Goal: Information Seeking & Learning: Learn about a topic

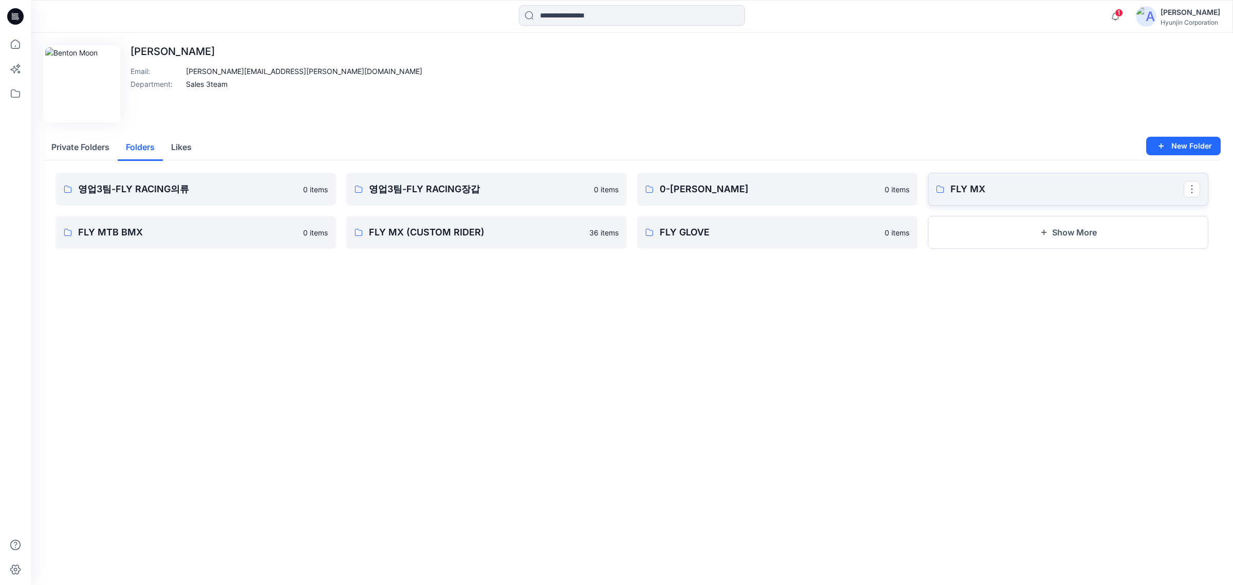
click at [1038, 173] on link "FLY MX" at bounding box center [1068, 189] width 280 height 33
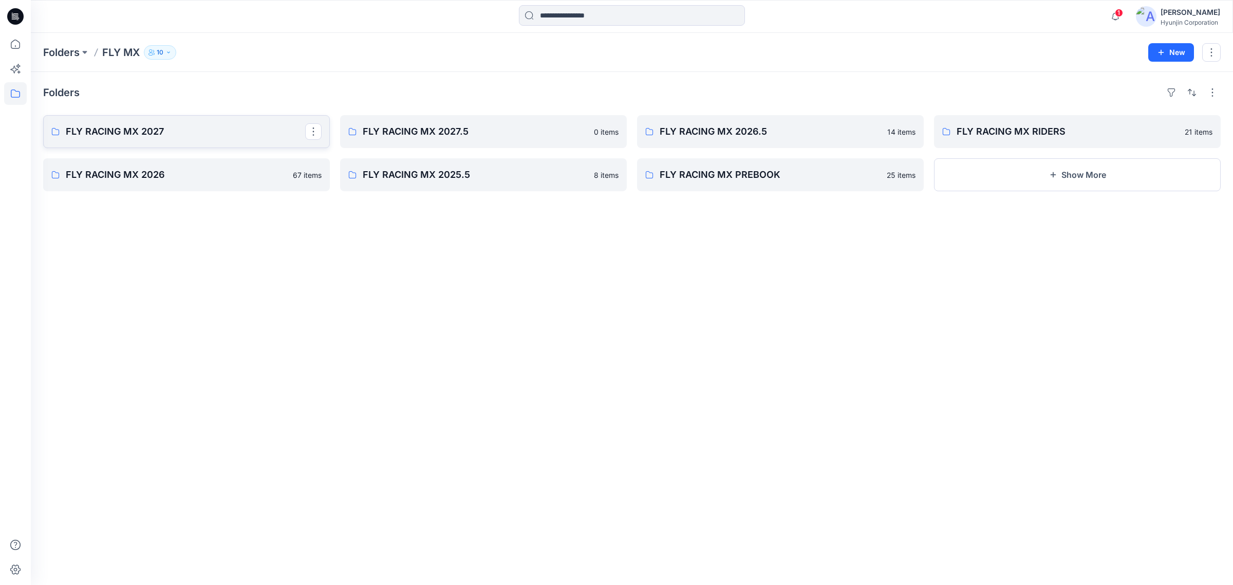
click at [253, 139] on p "FLY RACING MX 2027" at bounding box center [185, 131] width 239 height 14
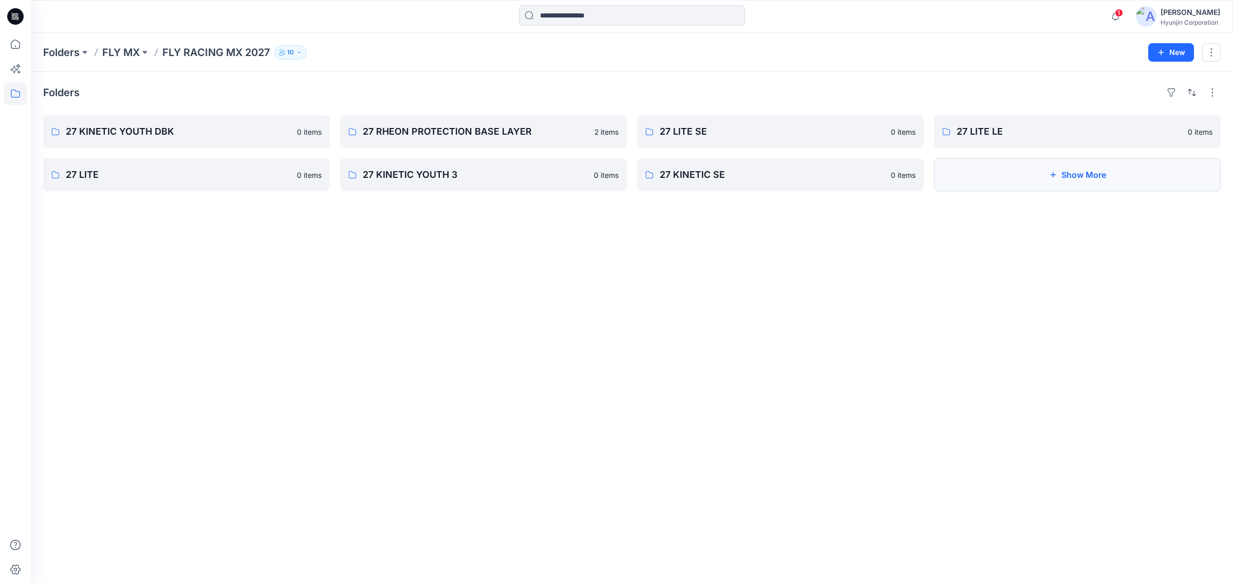
click at [1008, 174] on button "Show More" at bounding box center [1077, 174] width 287 height 33
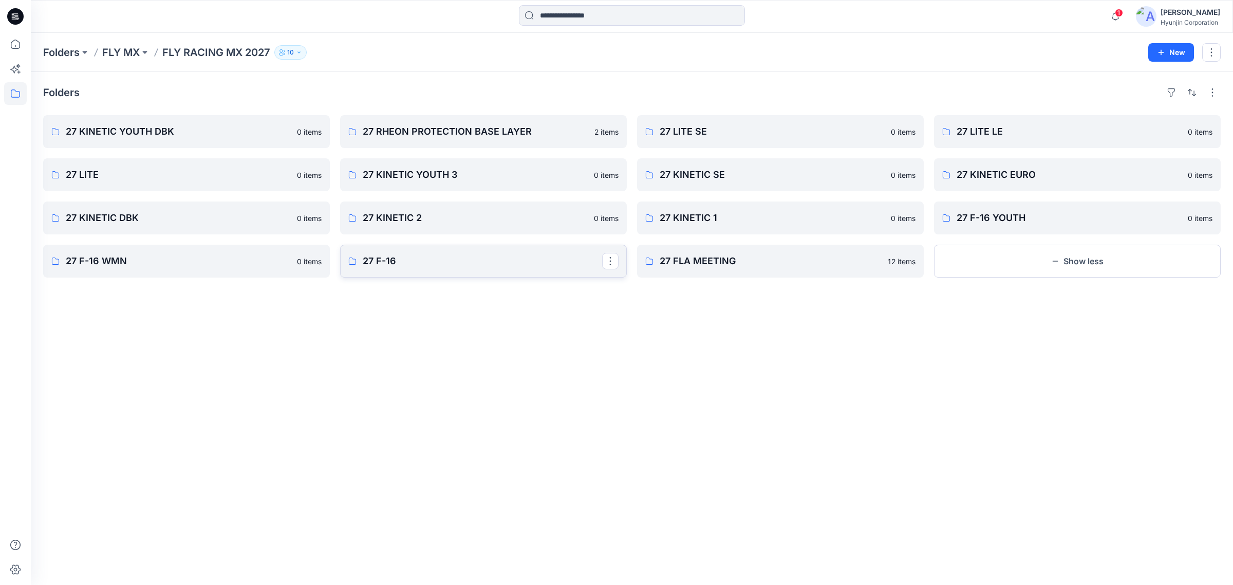
click at [414, 255] on p "27 F-16" at bounding box center [482, 261] width 239 height 14
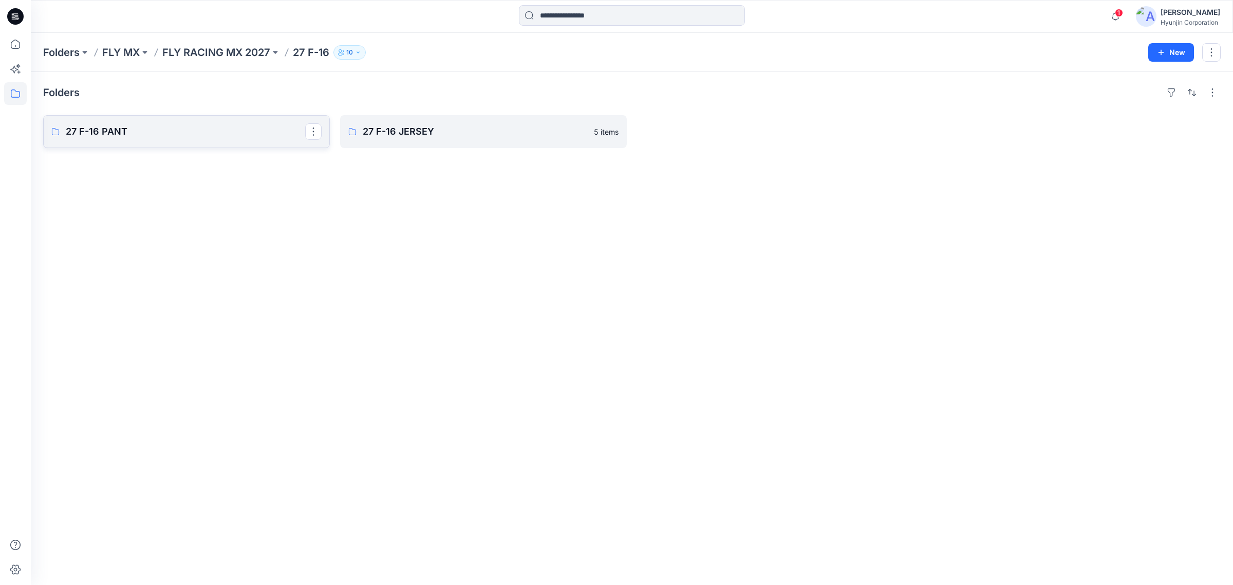
click at [265, 141] on link "27 F-16 PANT" at bounding box center [186, 131] width 287 height 33
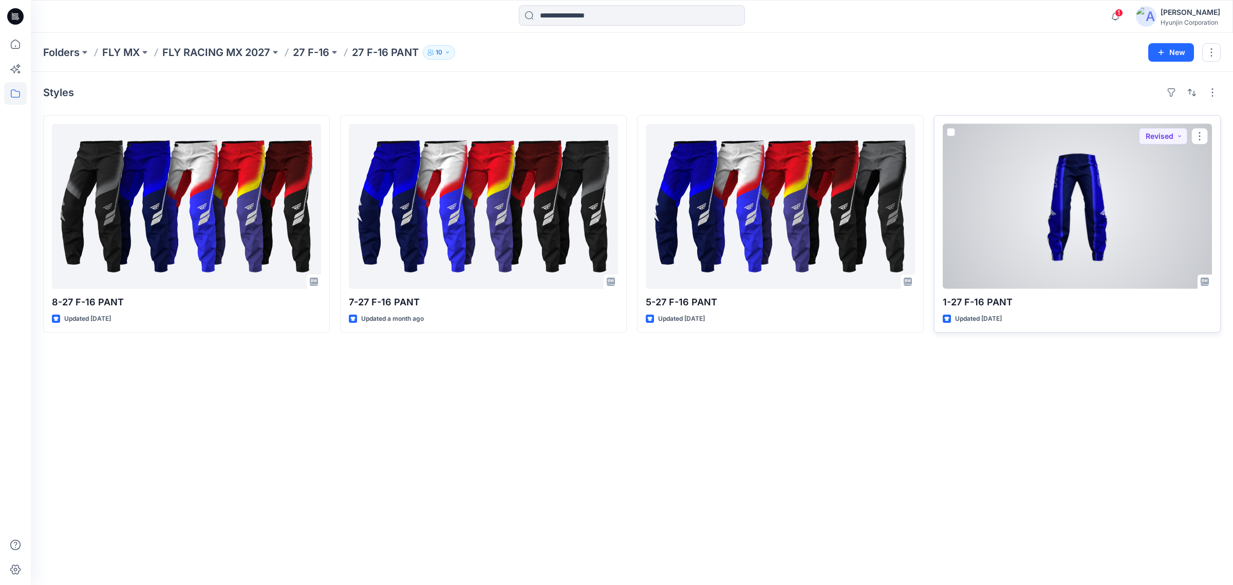
click at [1064, 192] on div at bounding box center [1077, 206] width 269 height 165
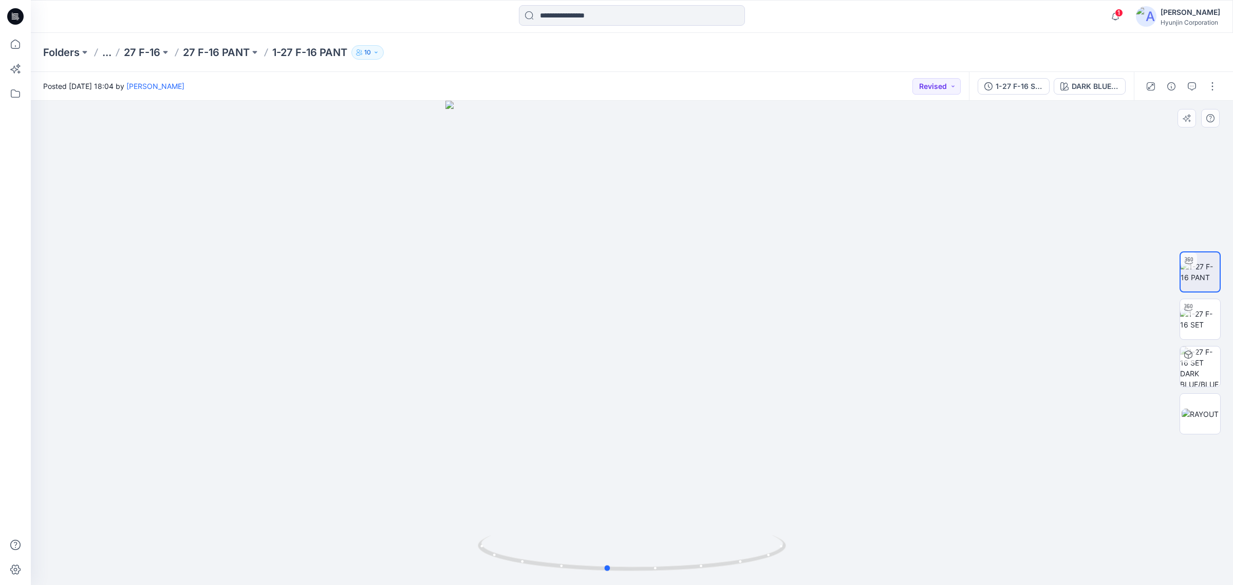
drag, startPoint x: 684, startPoint y: 535, endPoint x: 659, endPoint y: 487, distance: 54.0
click at [659, 487] on div at bounding box center [632, 343] width 1202 height 484
drag, startPoint x: 673, startPoint y: 507, endPoint x: 663, endPoint y: 576, distance: 69.6
click at [664, 576] on div at bounding box center [632, 343] width 1202 height 484
drag, startPoint x: 699, startPoint y: 547, endPoint x: 725, endPoint y: 547, distance: 26.2
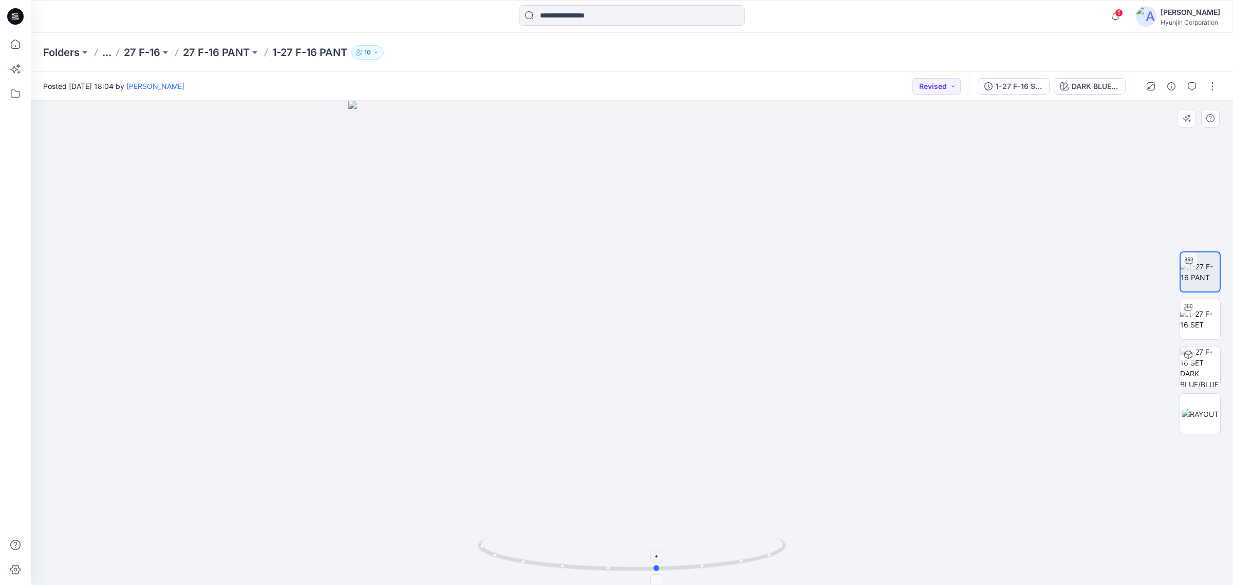
click at [725, 547] on icon at bounding box center [633, 554] width 311 height 39
drag, startPoint x: 725, startPoint y: 542, endPoint x: 784, endPoint y: 528, distance: 60.4
click at [784, 528] on div at bounding box center [632, 343] width 1202 height 484
drag, startPoint x: 753, startPoint y: 473, endPoint x: 756, endPoint y: 365, distance: 107.4
click at [756, 365] on img at bounding box center [632, 300] width 568 height 569
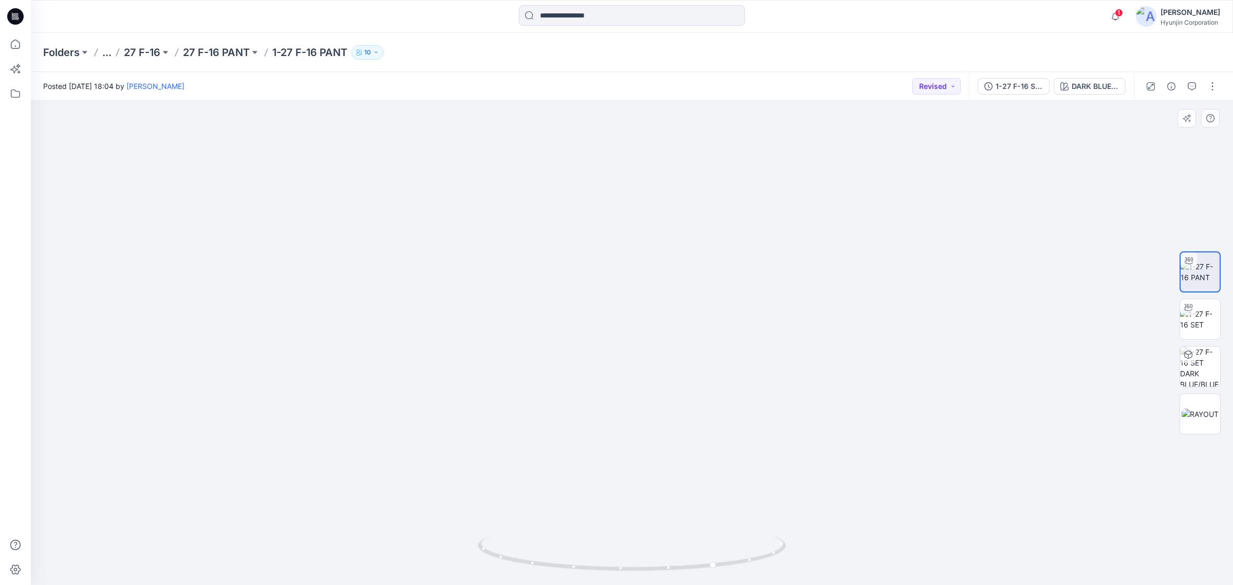
drag, startPoint x: 689, startPoint y: 469, endPoint x: 610, endPoint y: 528, distance: 99.0
click at [612, 473] on img at bounding box center [632, 291] width 568 height 588
drag, startPoint x: 610, startPoint y: 529, endPoint x: 540, endPoint y: 526, distance: 69.4
click at [540, 526] on img at bounding box center [632, 290] width 568 height 590
drag, startPoint x: 603, startPoint y: 532, endPoint x: 563, endPoint y: 532, distance: 39.6
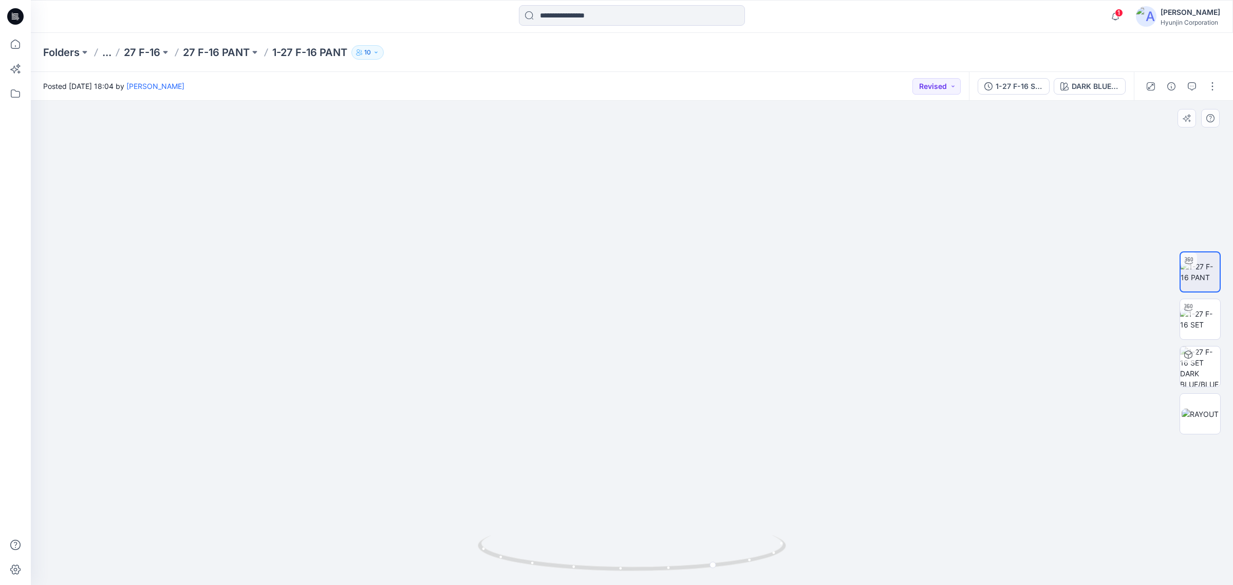
click at [563, 532] on img at bounding box center [632, 290] width 568 height 590
drag, startPoint x: 651, startPoint y: 550, endPoint x: 591, endPoint y: 550, distance: 60.1
click at [591, 550] on icon at bounding box center [633, 554] width 311 height 39
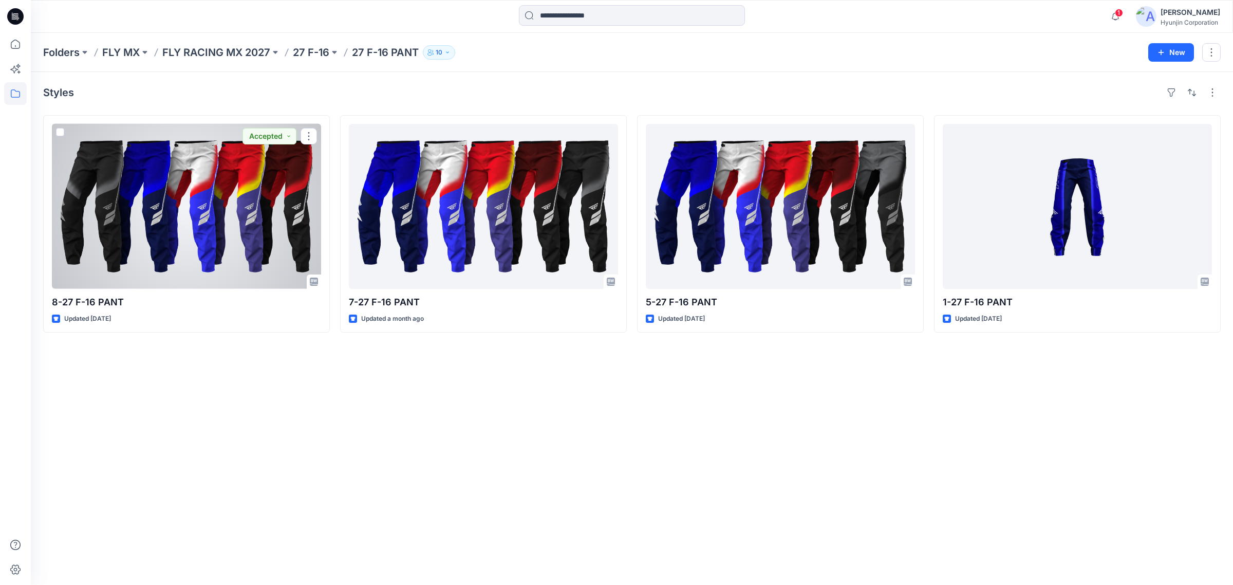
click at [189, 232] on div at bounding box center [186, 206] width 269 height 165
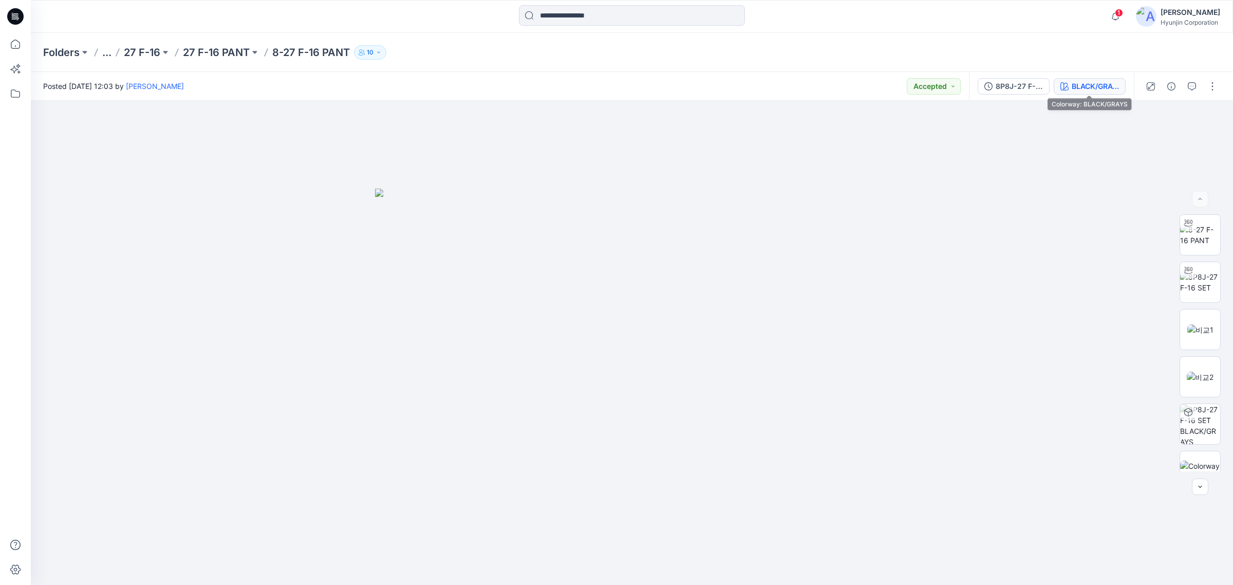
click at [1080, 91] on div "BLACK/GRAYS" at bounding box center [1095, 86] width 47 height 11
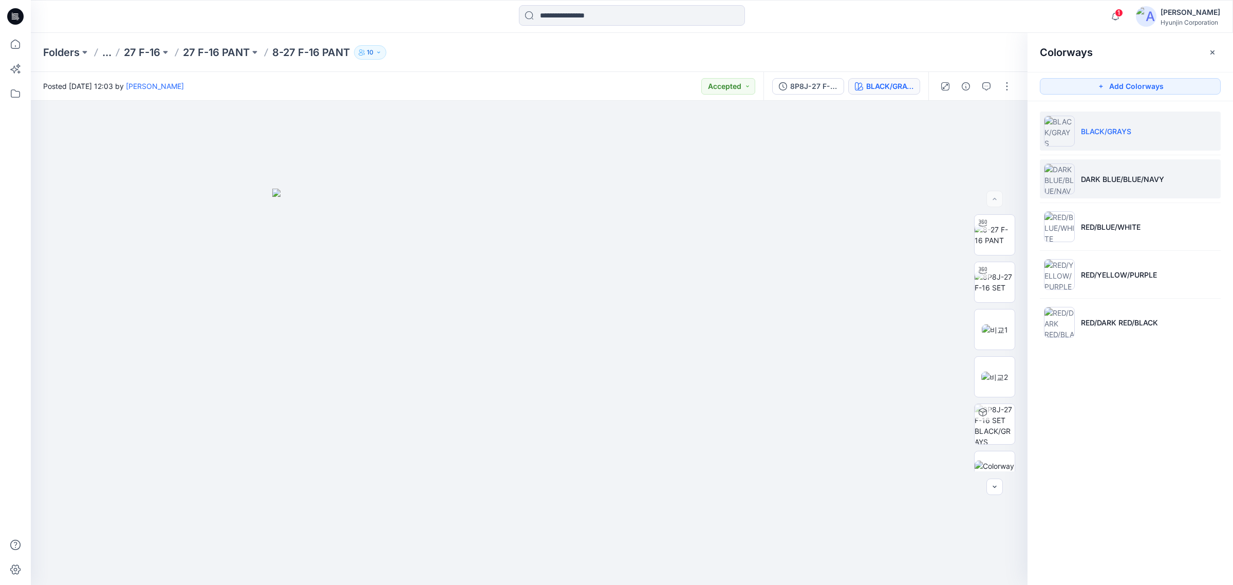
click at [1116, 180] on p "DARK BLUE/BLUE/NAVY" at bounding box center [1122, 179] width 83 height 11
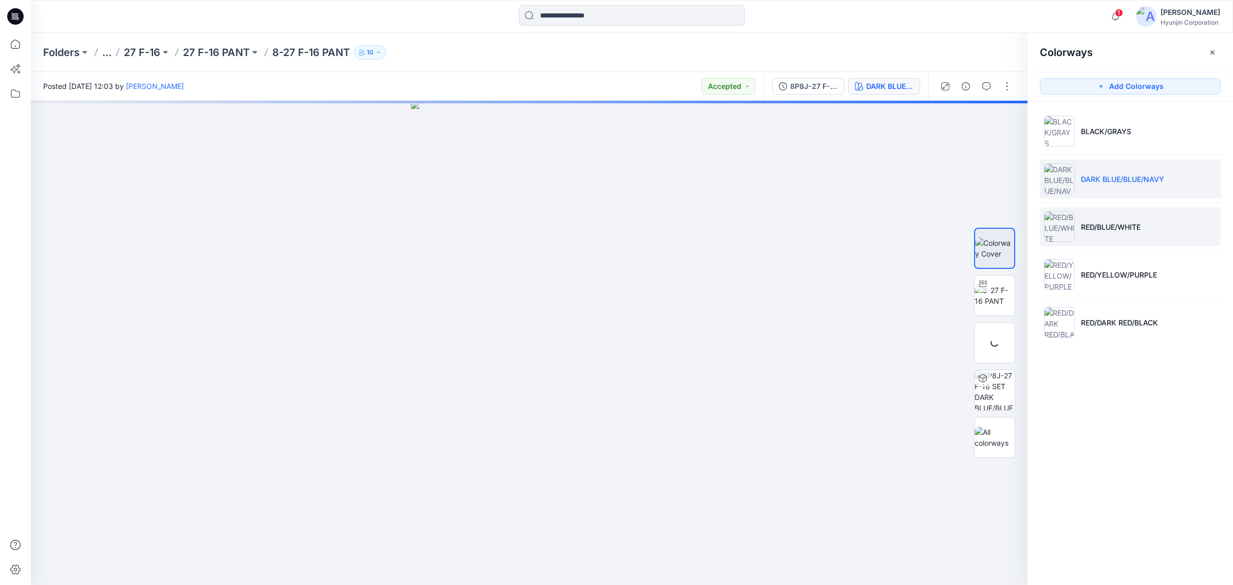
click at [1113, 221] on p "RED/BLUE/WHITE" at bounding box center [1111, 226] width 60 height 11
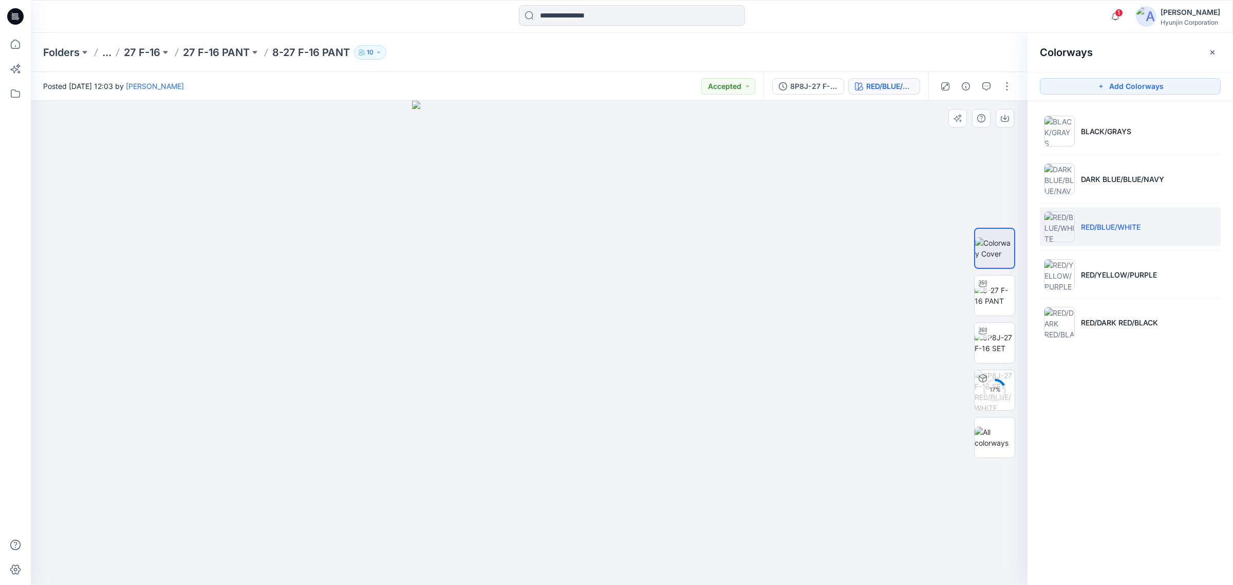
drag, startPoint x: 631, startPoint y: 464, endPoint x: 874, endPoint y: 324, distance: 280.3
click at [599, 461] on img at bounding box center [529, 343] width 234 height 484
click at [1000, 294] on img at bounding box center [995, 296] width 40 height 22
drag, startPoint x: 588, startPoint y: 452, endPoint x: 560, endPoint y: 429, distance: 35.8
click at [560, 429] on div at bounding box center [529, 343] width 997 height 484
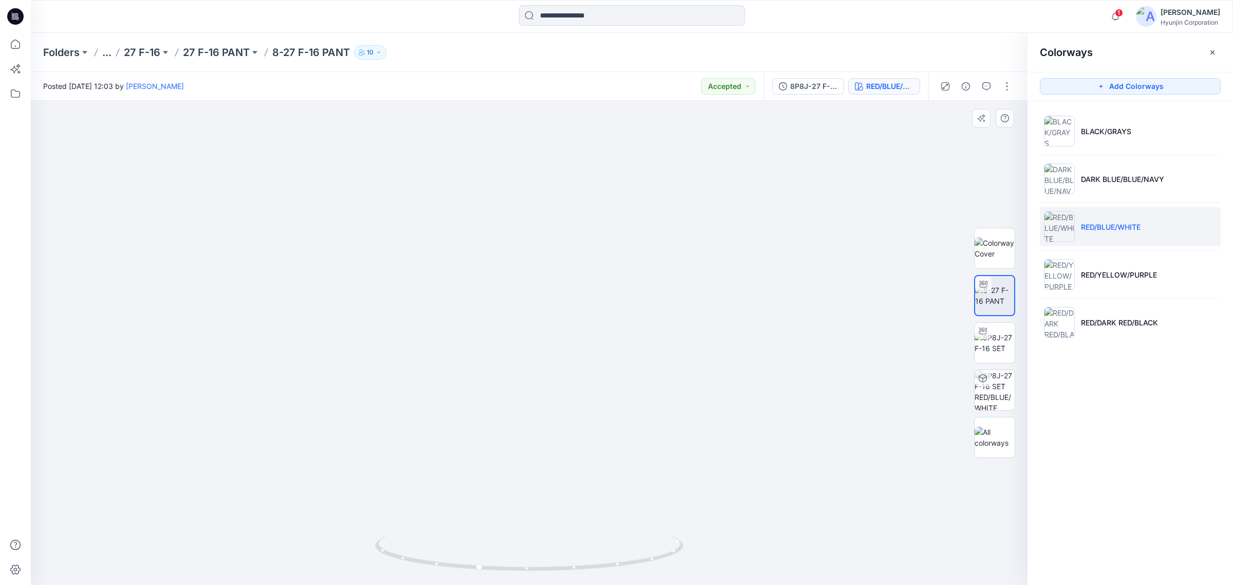
drag, startPoint x: 551, startPoint y: 343, endPoint x: 536, endPoint y: 484, distance: 142.1
click at [536, 484] on img at bounding box center [529, 318] width 665 height 534
drag, startPoint x: 538, startPoint y: 448, endPoint x: 559, endPoint y: 327, distance: 123.0
click at [559, 327] on img at bounding box center [529, 259] width 600 height 651
drag, startPoint x: 549, startPoint y: 373, endPoint x: 544, endPoint y: 453, distance: 79.8
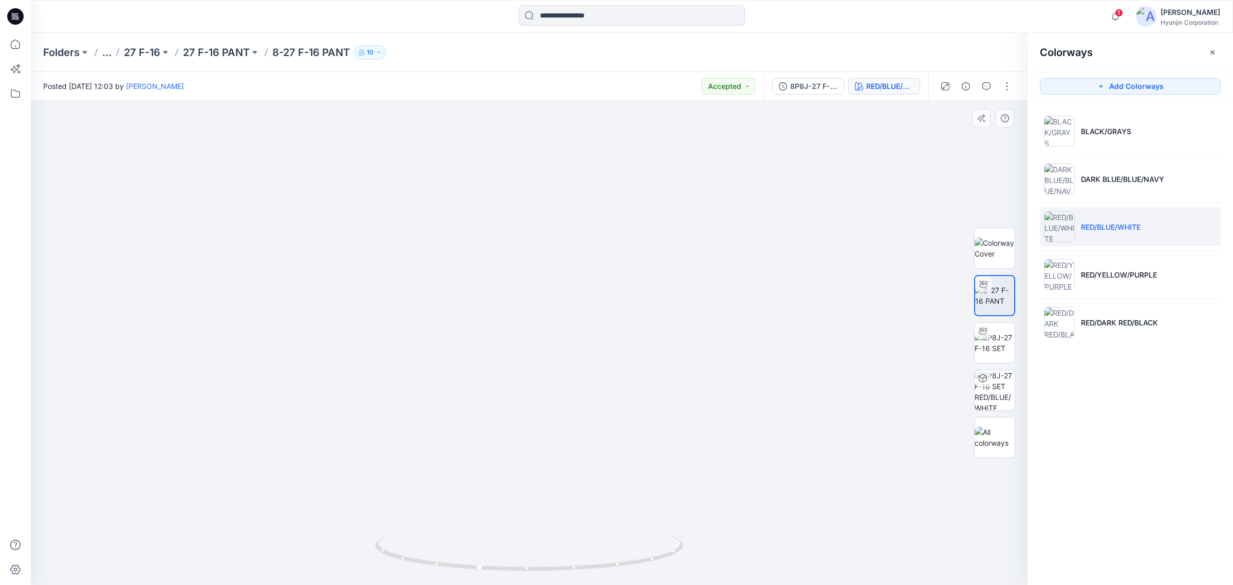
click at [537, 473] on img at bounding box center [530, 325] width 568 height 519
drag, startPoint x: 568, startPoint y: 404, endPoint x: 568, endPoint y: 419, distance: 14.9
click at [568, 419] on img at bounding box center [530, 328] width 568 height 514
drag, startPoint x: 566, startPoint y: 399, endPoint x: 576, endPoint y: 365, distance: 36.1
click at [576, 365] on img at bounding box center [528, 309] width 535 height 551
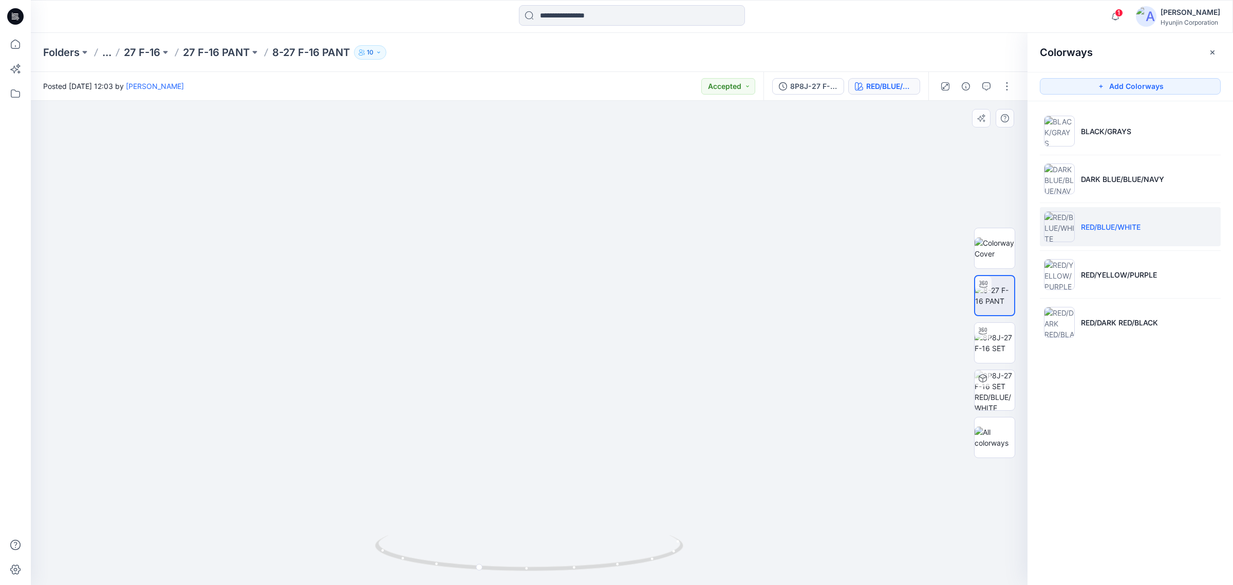
drag, startPoint x: 573, startPoint y: 383, endPoint x: 571, endPoint y: 391, distance: 8.5
click at [571, 391] on img at bounding box center [528, 317] width 535 height 536
click at [568, 402] on img at bounding box center [529, 323] width 502 height 526
drag, startPoint x: 155, startPoint y: 421, endPoint x: 230, endPoint y: 419, distance: 75.0
click at [155, 421] on div at bounding box center [529, 343] width 997 height 484
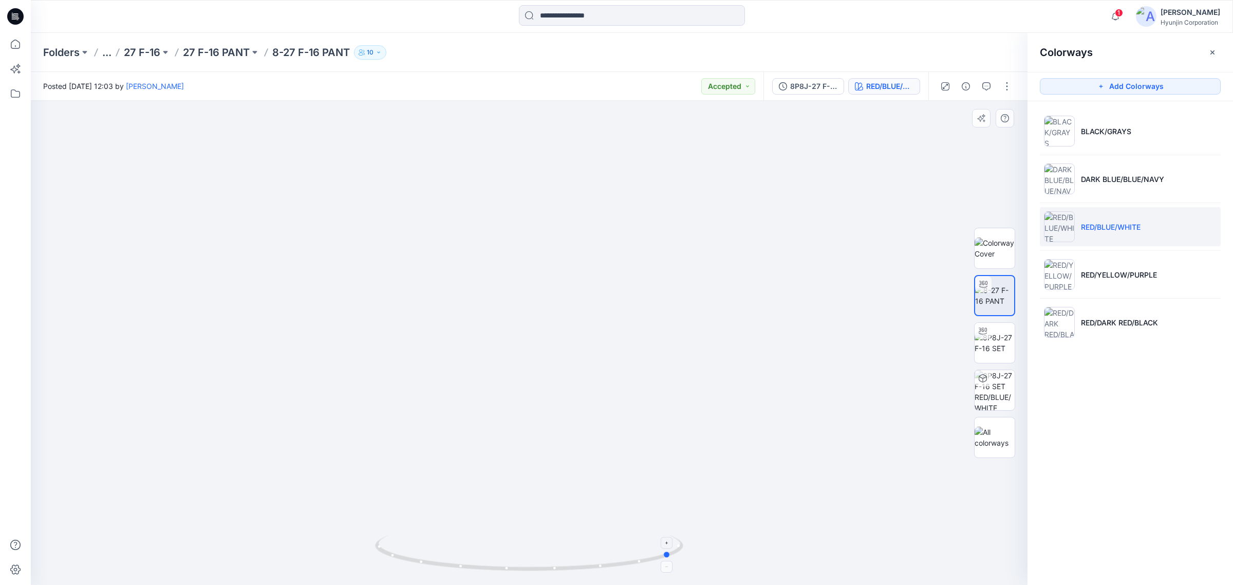
drag, startPoint x: 574, startPoint y: 555, endPoint x: 462, endPoint y: 547, distance: 112.3
click at [462, 547] on icon at bounding box center [530, 554] width 311 height 39
click at [1205, 514] on div "Colorways Add Colorways BLACK/GRAYS DARK BLUE/BLUE/NAVY RED/BLUE/WHITE RED/YELL…" at bounding box center [1129, 309] width 205 height 552
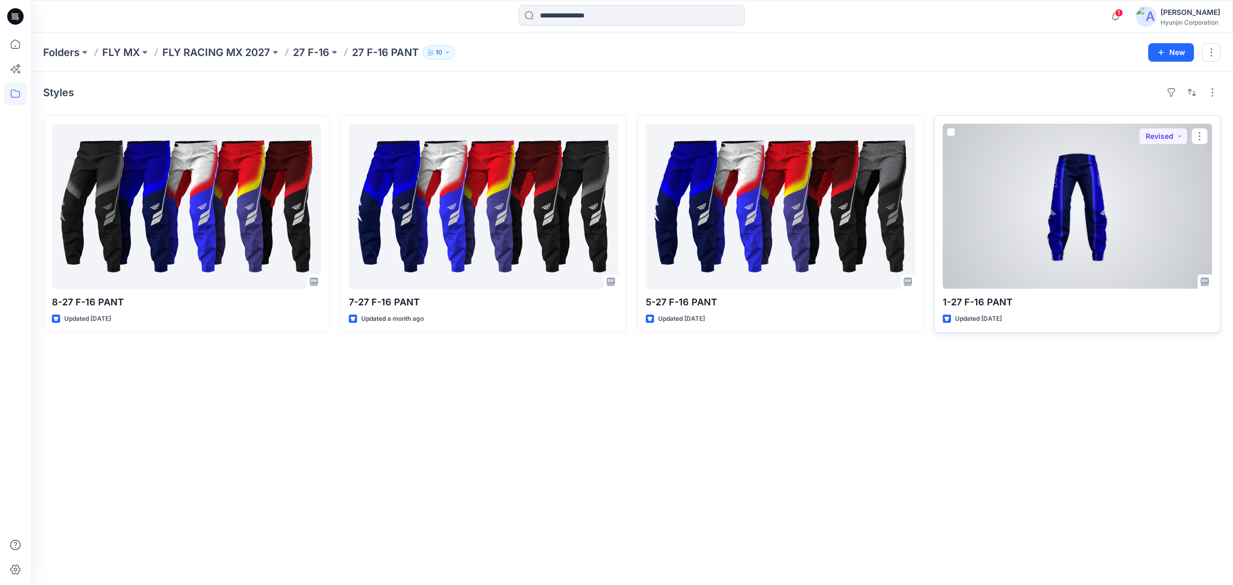
click at [1115, 216] on div at bounding box center [1077, 206] width 269 height 165
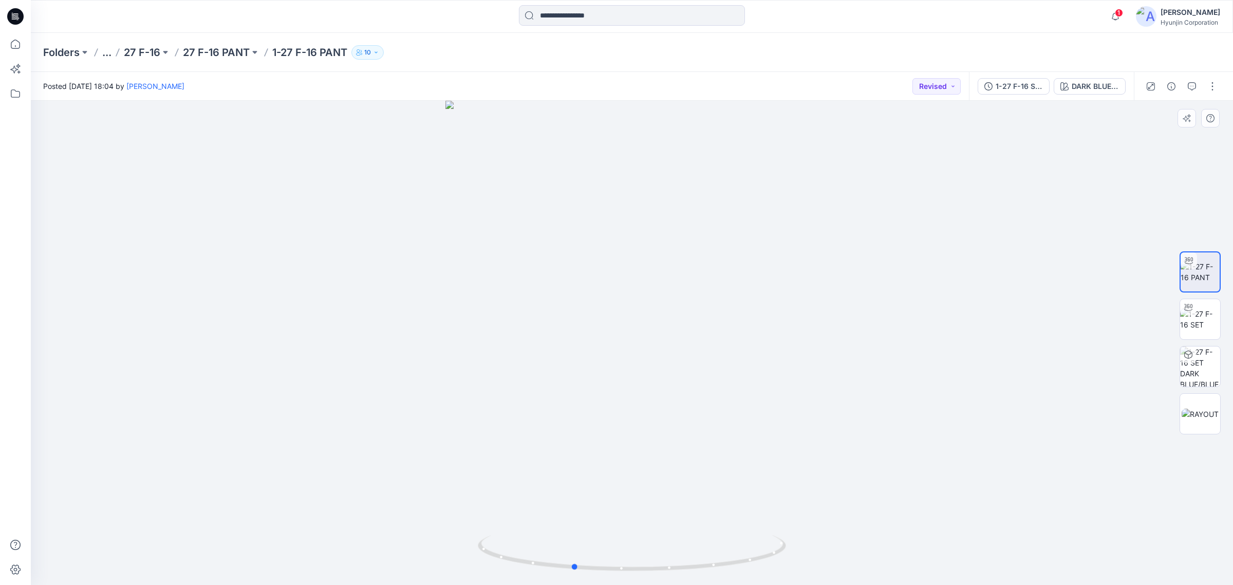
drag, startPoint x: 801, startPoint y: 525, endPoint x: 742, endPoint y: 519, distance: 59.3
click at [742, 519] on div at bounding box center [632, 343] width 1202 height 484
click at [1085, 95] on div "1-27 F-16 SET DARK BLUE/BLUE/NAVY" at bounding box center [1051, 86] width 165 height 29
click at [1087, 88] on div "DARK BLUE/BLUE/NAVY" at bounding box center [1095, 86] width 47 height 11
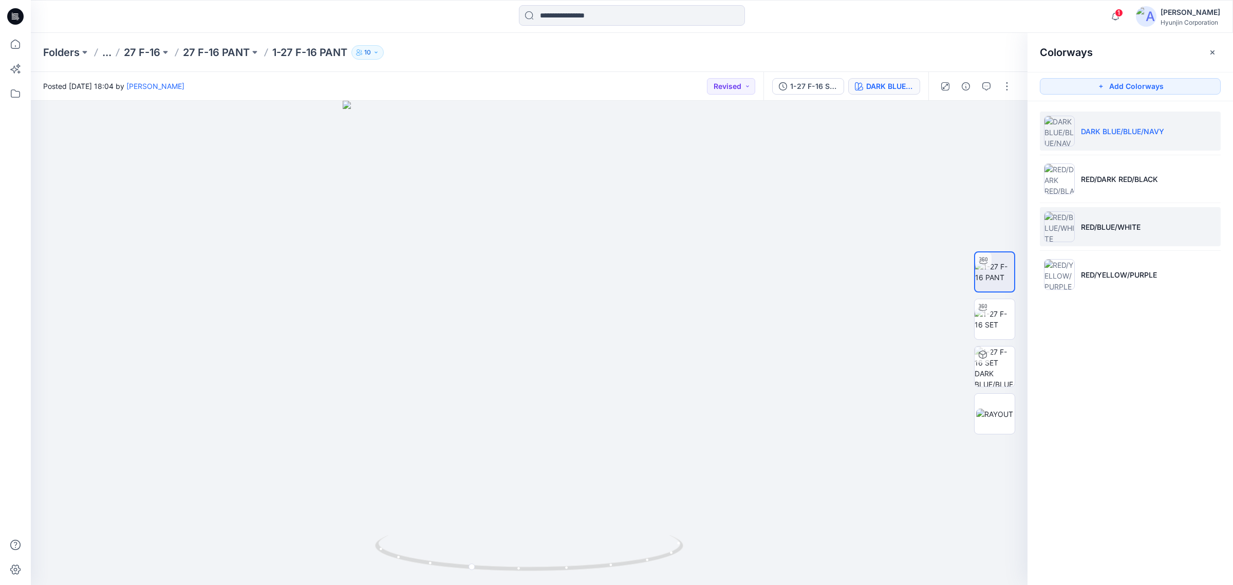
click at [1115, 231] on p "RED/BLUE/WHITE" at bounding box center [1111, 226] width 60 height 11
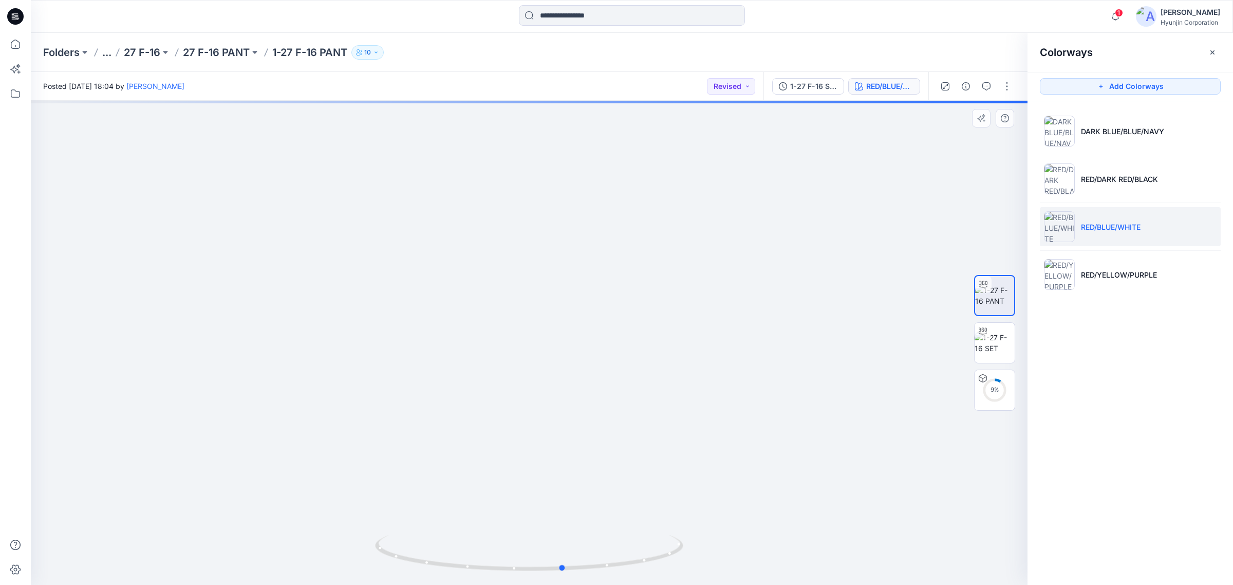
drag, startPoint x: 625, startPoint y: 463, endPoint x: 659, endPoint y: 462, distance: 34.4
click at [659, 462] on div at bounding box center [529, 343] width 997 height 484
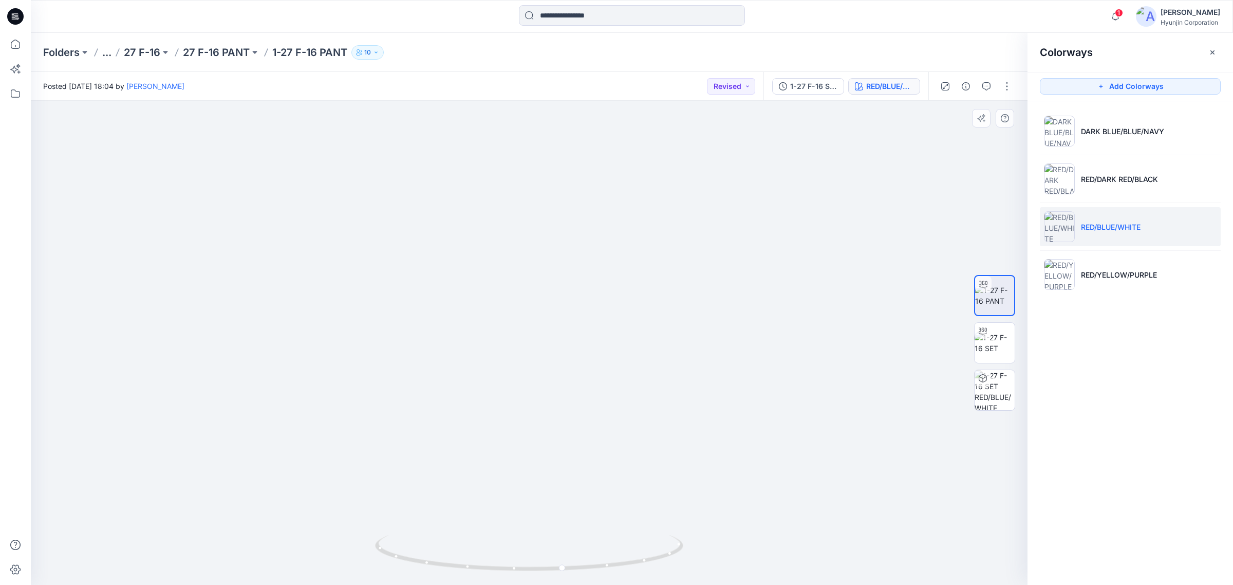
drag, startPoint x: 561, startPoint y: 356, endPoint x: 560, endPoint y: 301, distance: 55.0
click at [560, 301] on img at bounding box center [528, 262] width 535 height 645
drag, startPoint x: 563, startPoint y: 503, endPoint x: 507, endPoint y: 507, distance: 55.6
click at [506, 504] on div at bounding box center [529, 343] width 997 height 484
drag, startPoint x: 532, startPoint y: 520, endPoint x: 497, endPoint y: 510, distance: 36.4
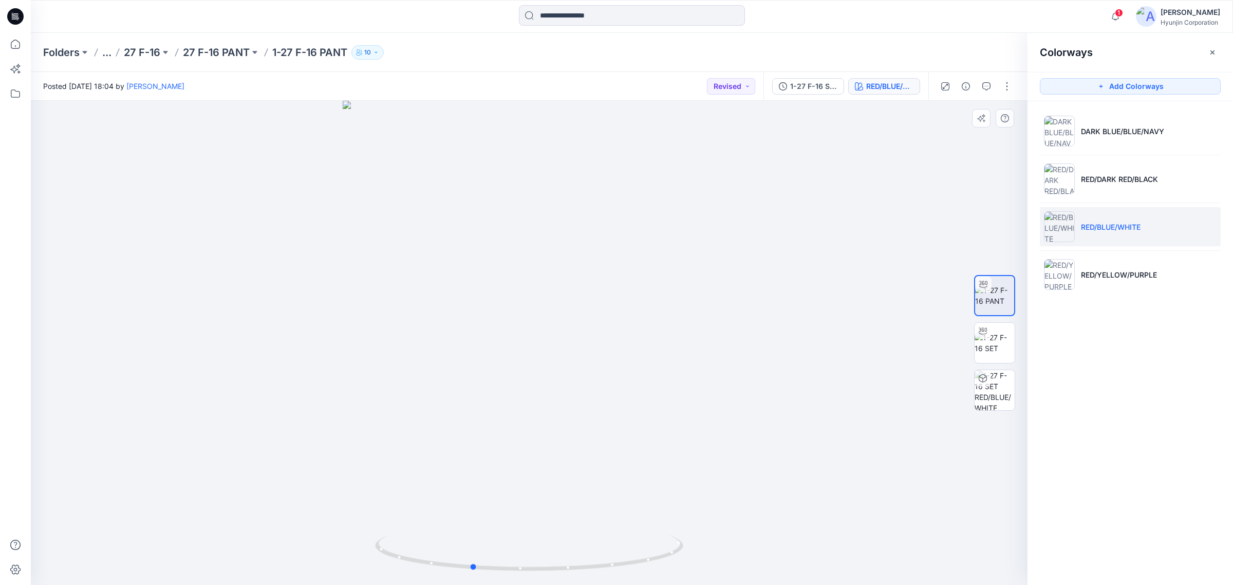
click at [497, 510] on div at bounding box center [529, 343] width 997 height 484
click at [527, 356] on div at bounding box center [529, 343] width 997 height 484
drag, startPoint x: 497, startPoint y: 463, endPoint x: 441, endPoint y: 471, distance: 57.0
click at [441, 471] on div at bounding box center [529, 343] width 997 height 484
drag, startPoint x: 487, startPoint y: 289, endPoint x: 469, endPoint y: 518, distance: 229.3
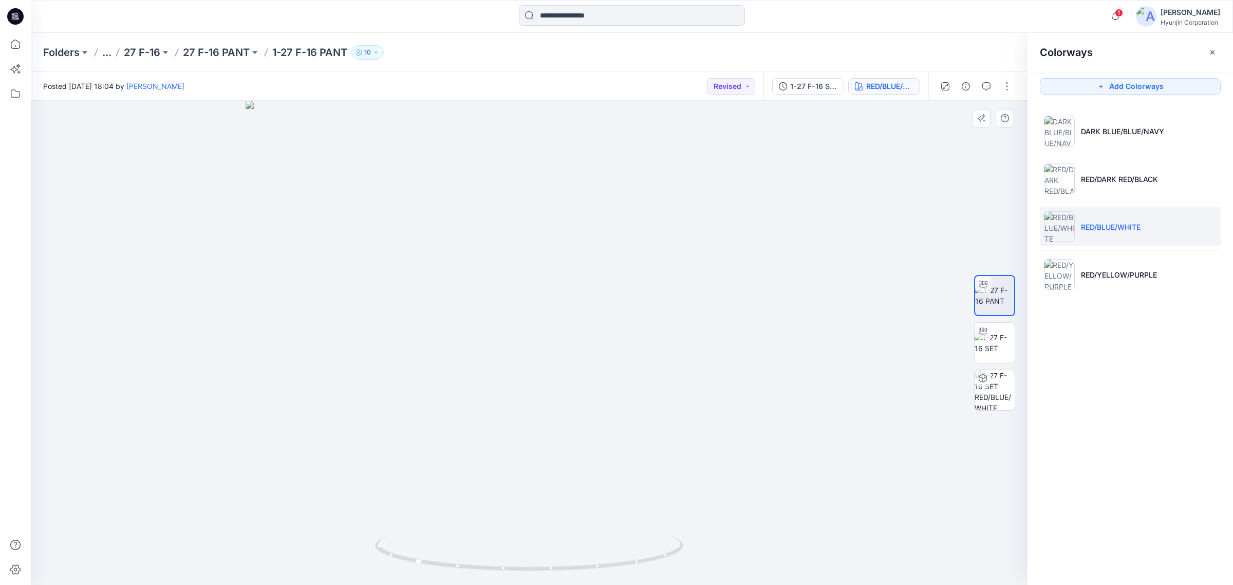
click at [469, 518] on img at bounding box center [530, 343] width 568 height 484
drag, startPoint x: 517, startPoint y: 558, endPoint x: 555, endPoint y: 554, distance: 38.2
click at [555, 554] on icon at bounding box center [530, 554] width 311 height 39
drag, startPoint x: 430, startPoint y: 403, endPoint x: 463, endPoint y: 209, distance: 197.4
click at [474, 193] on img at bounding box center [529, 233] width 698 height 704
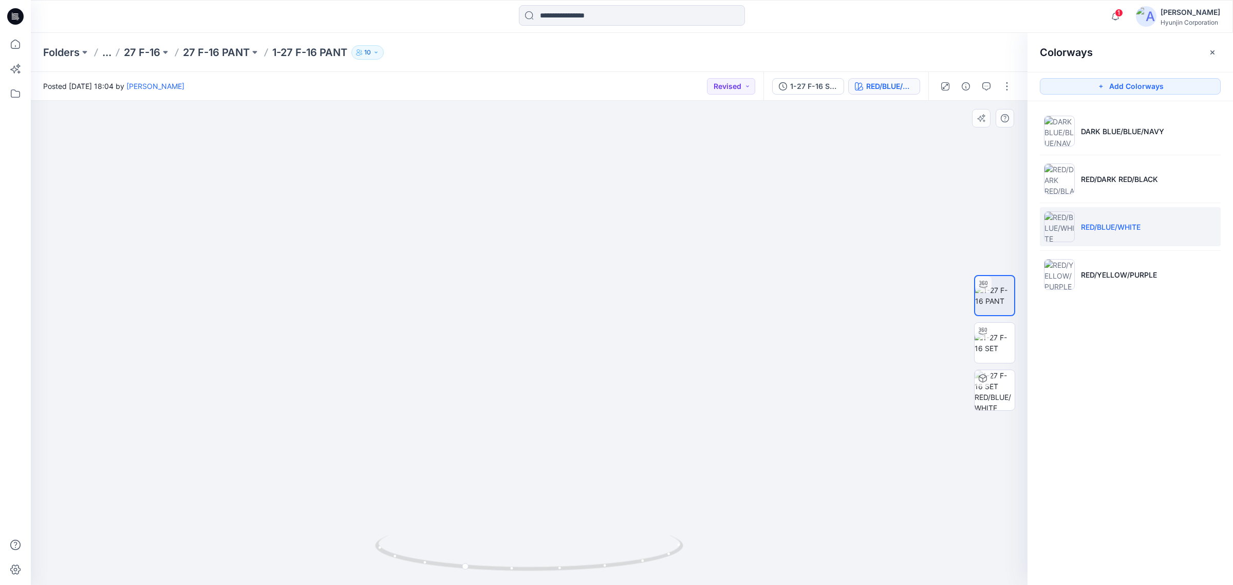
drag, startPoint x: 453, startPoint y: 378, endPoint x: 456, endPoint y: 358, distance: 20.8
click at [456, 358] on img at bounding box center [529, 219] width 698 height 731
drag, startPoint x: 492, startPoint y: 359, endPoint x: 492, endPoint y: 293, distance: 65.2
click at [492, 293] on img at bounding box center [529, 186] width 698 height 797
drag, startPoint x: 480, startPoint y: 407, endPoint x: 491, endPoint y: 334, distance: 73.7
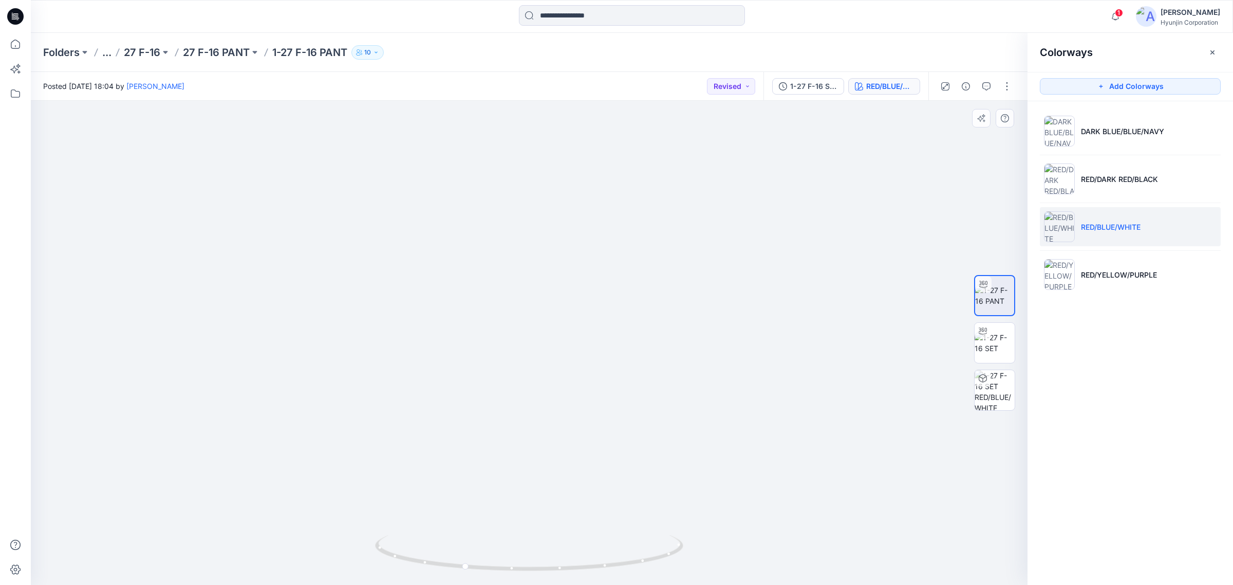
click at [491, 334] on img at bounding box center [529, 136] width 698 height 897
drag, startPoint x: 529, startPoint y: 515, endPoint x: 593, endPoint y: 517, distance: 64.2
click at [593, 517] on div at bounding box center [529, 343] width 997 height 484
drag, startPoint x: 539, startPoint y: 411, endPoint x: 569, endPoint y: 414, distance: 29.9
click at [569, 414] on img at bounding box center [529, 137] width 698 height 895
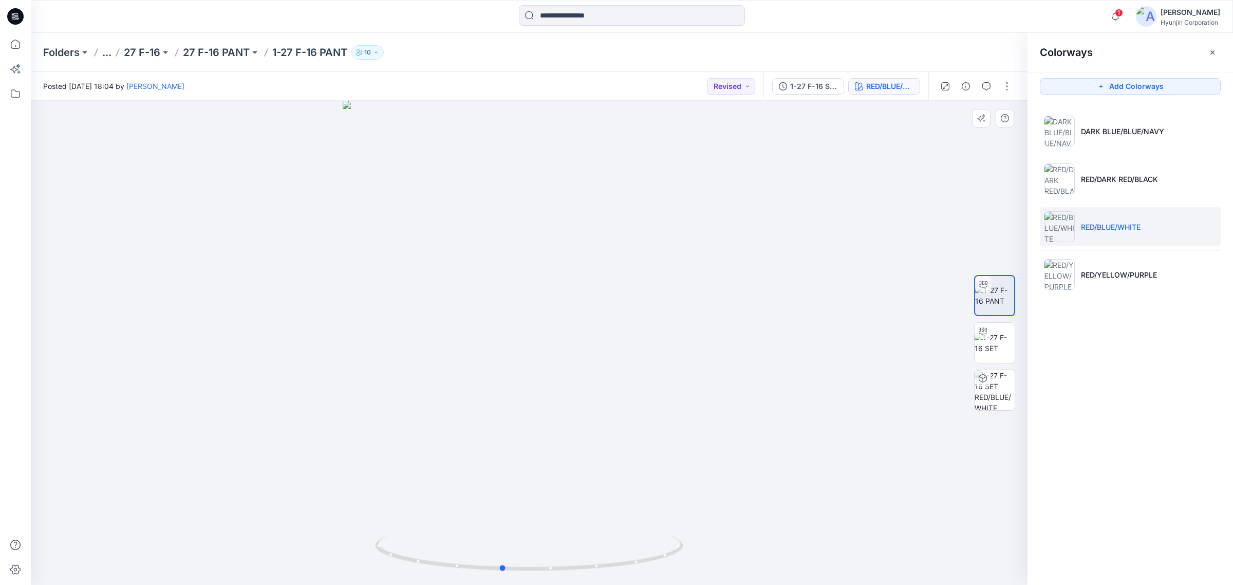
drag, startPoint x: 489, startPoint y: 407, endPoint x: 461, endPoint y: 409, distance: 27.9
click at [461, 409] on div at bounding box center [529, 343] width 997 height 484
drag, startPoint x: 386, startPoint y: 386, endPoint x: 419, endPoint y: 384, distance: 33.5
click at [419, 384] on div at bounding box center [529, 343] width 997 height 484
drag, startPoint x: 108, startPoint y: 384, endPoint x: 185, endPoint y: 398, distance: 78.4
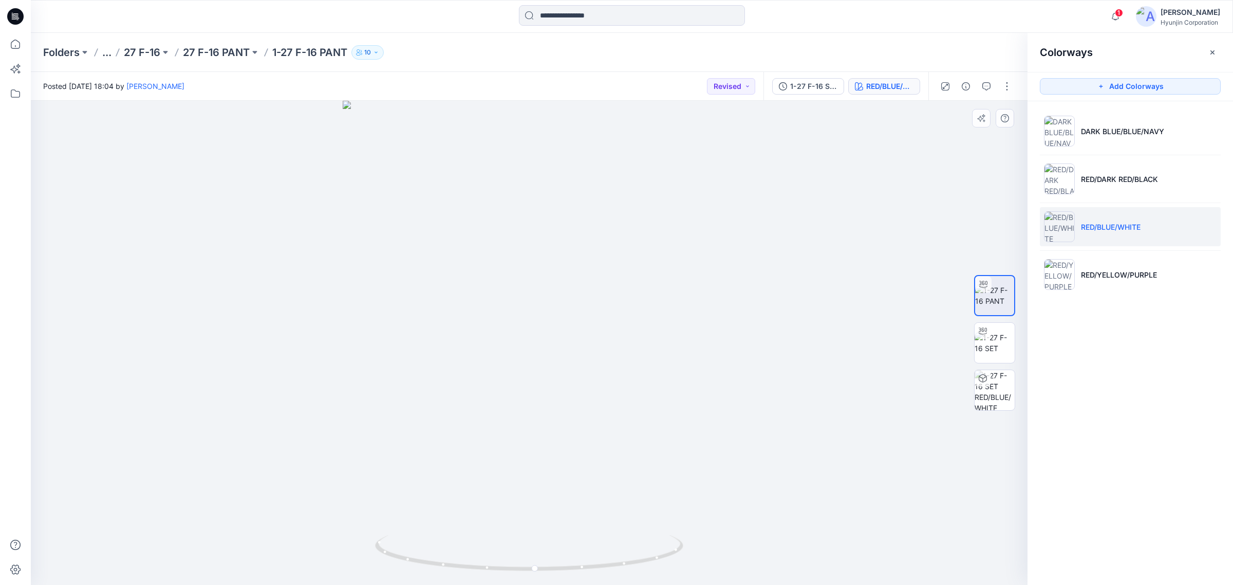
click at [108, 384] on div at bounding box center [529, 343] width 997 height 484
drag, startPoint x: 551, startPoint y: 491, endPoint x: 424, endPoint y: 478, distance: 127.5
click at [424, 478] on div at bounding box center [529, 343] width 997 height 484
drag, startPoint x: 542, startPoint y: 453, endPoint x: 561, endPoint y: 454, distance: 19.0
click at [561, 454] on div at bounding box center [529, 343] width 997 height 484
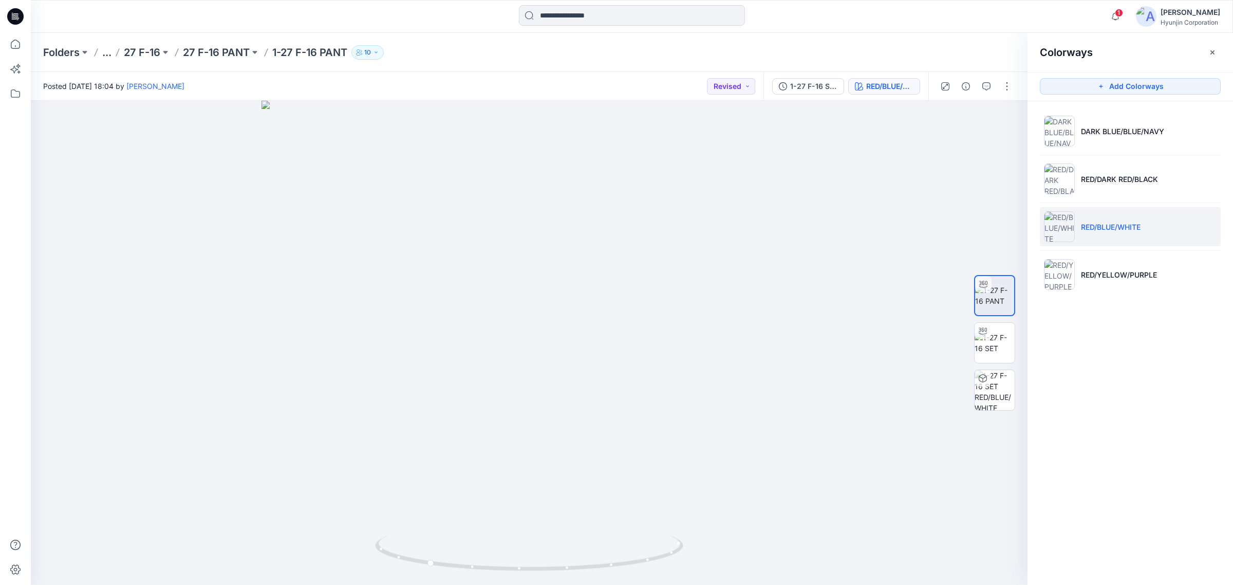
drag, startPoint x: 535, startPoint y: 407, endPoint x: 525, endPoint y: 587, distance: 180.1
click at [525, 584] on html "1 Notifications [PERSON_NAME] changed the status of 7J7P-27 F-16 WMN SET to App…" at bounding box center [616, 292] width 1233 height 585
drag, startPoint x: 514, startPoint y: 501, endPoint x: 488, endPoint y: 499, distance: 26.3
click at [488, 499] on div at bounding box center [529, 343] width 997 height 484
drag, startPoint x: 591, startPoint y: 517, endPoint x: 554, endPoint y: 510, distance: 38.3
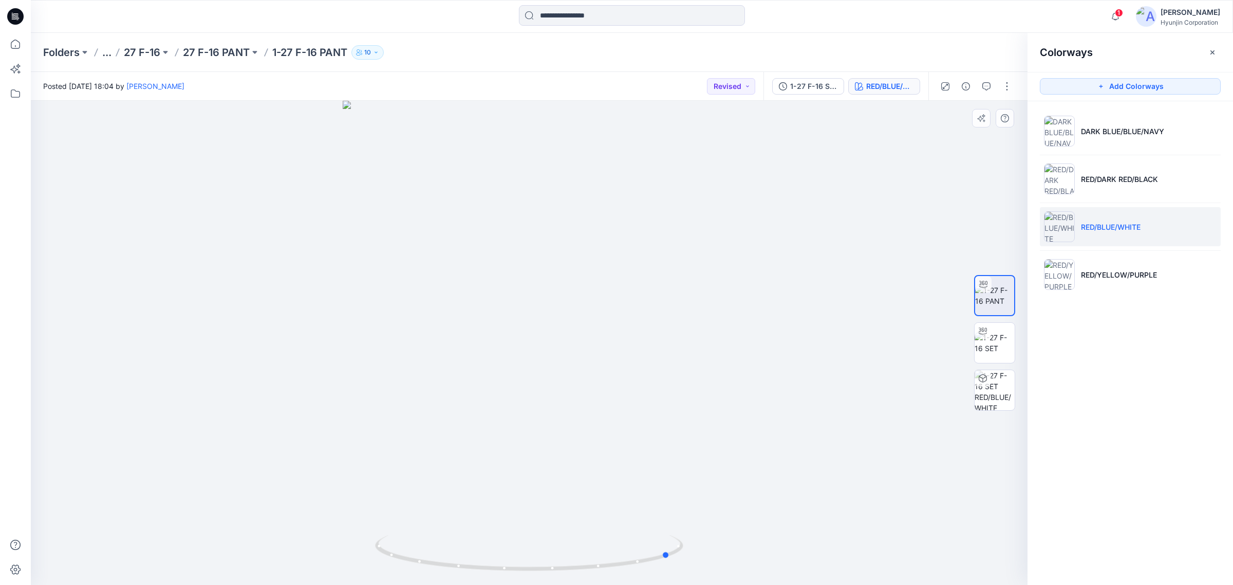
click at [554, 510] on div at bounding box center [529, 343] width 997 height 484
drag, startPoint x: 483, startPoint y: 295, endPoint x: 467, endPoint y: 243, distance: 54.8
click at [467, 246] on img at bounding box center [529, 330] width 632 height 510
drag, startPoint x: 462, startPoint y: 268, endPoint x: 458, endPoint y: 325, distance: 57.2
click at [458, 325] on img at bounding box center [528, 339] width 535 height 492
